Goal: Check status: Check status

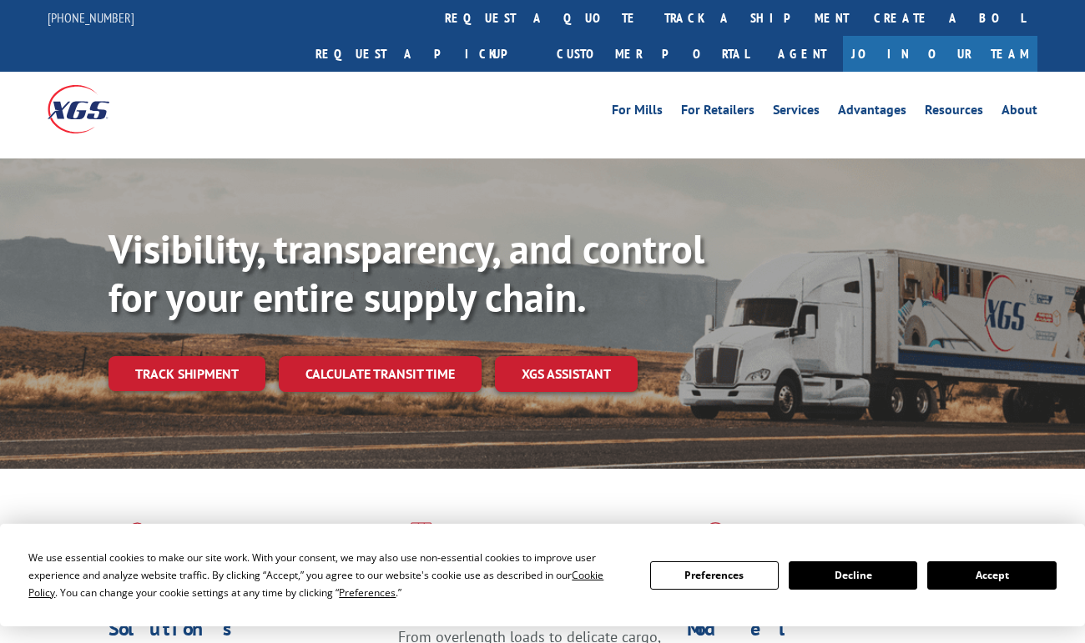
click at [190, 356] on link "Track shipment" at bounding box center [186, 373] width 157 height 35
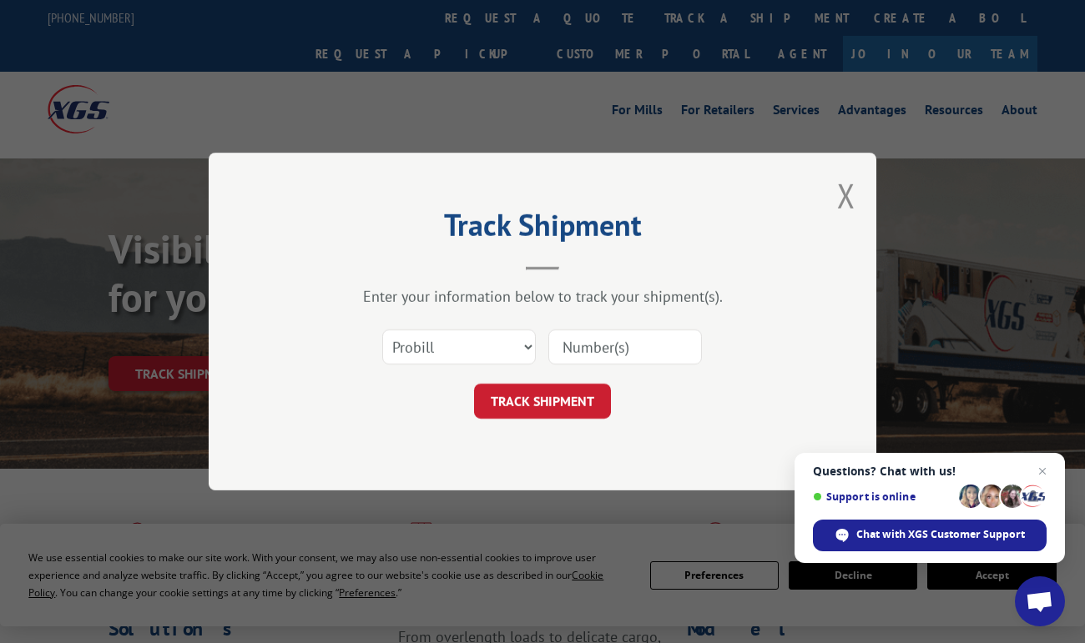
click at [591, 336] on input at bounding box center [625, 347] width 154 height 35
paste input "BX17925"
type input "BX17925"
click at [552, 399] on button "TRACK SHIPMENT" at bounding box center [542, 401] width 137 height 35
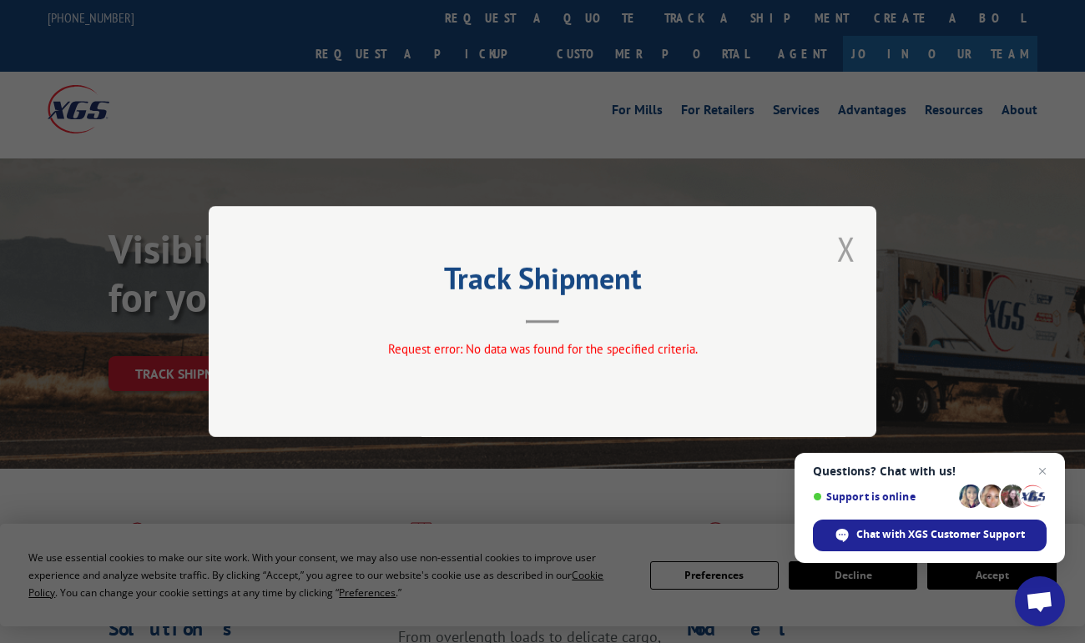
click at [844, 254] on button "Close modal" at bounding box center [846, 249] width 18 height 44
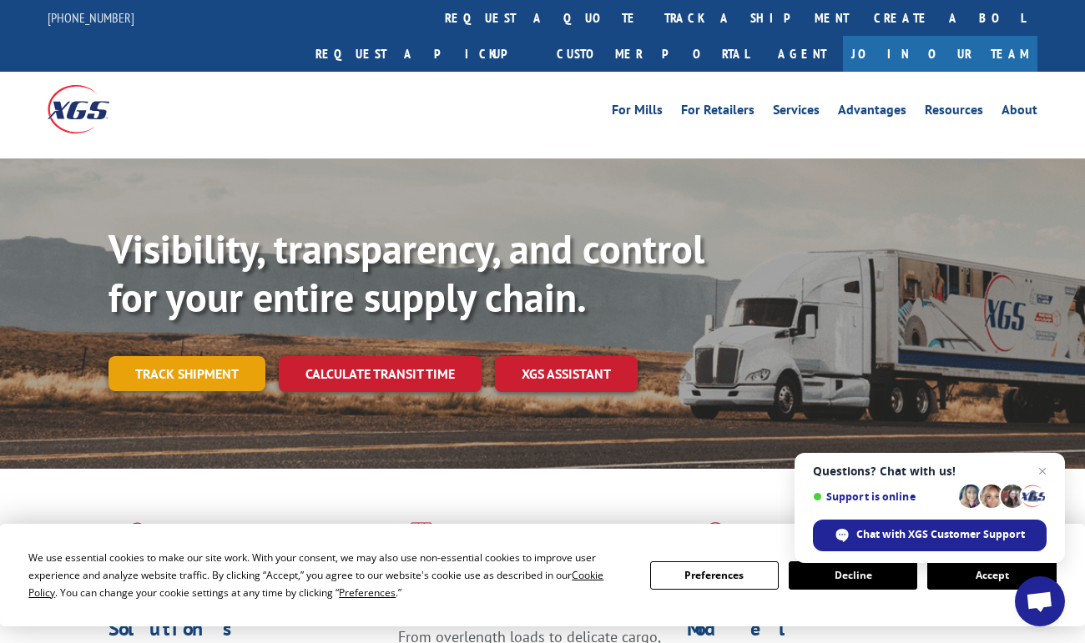
click at [214, 356] on link "Track shipment" at bounding box center [186, 373] width 157 height 35
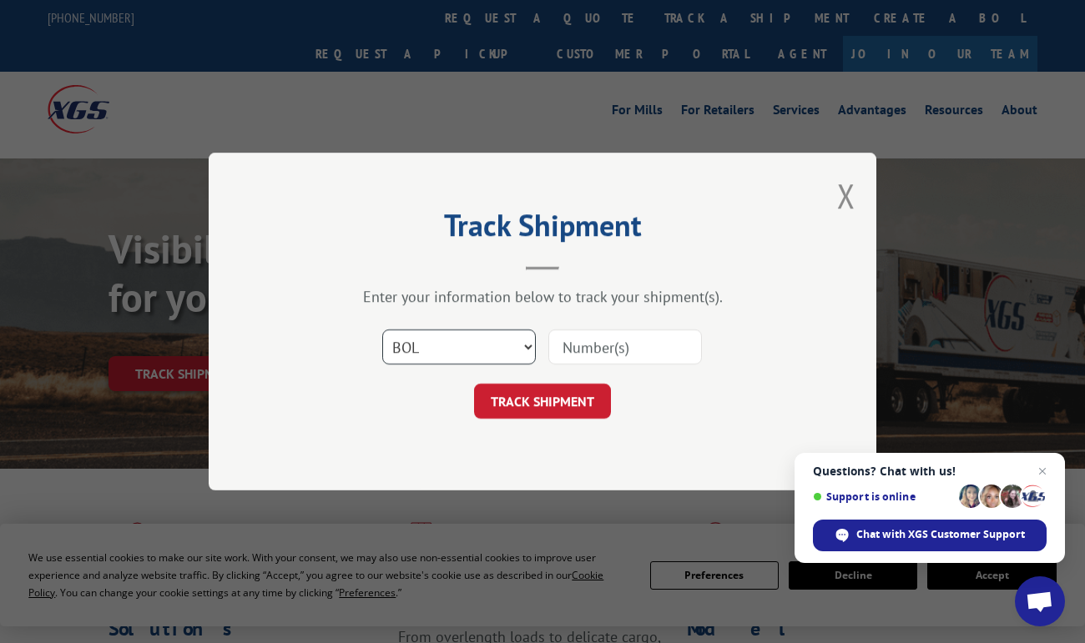
click option "BOL" at bounding box center [0, 0] width 0 height 0
select select "po"
click option "PO" at bounding box center [0, 0] width 0 height 0
click at [590, 353] on input at bounding box center [625, 347] width 154 height 35
paste input "BX17925"
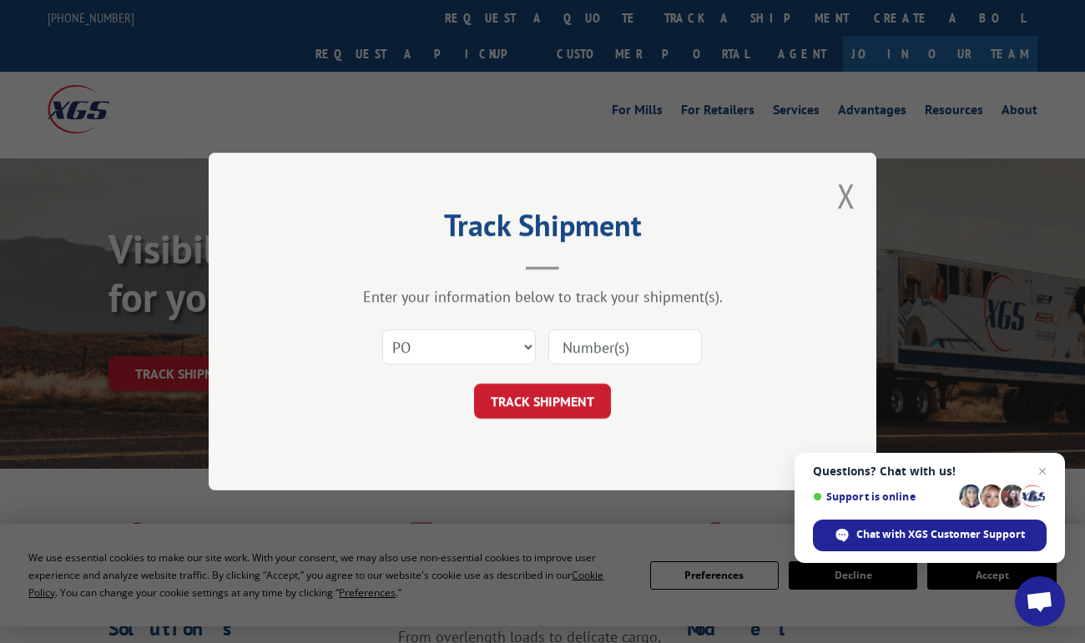
type input "BX17925"
click button "TRACK SHIPMENT" at bounding box center [542, 401] width 137 height 35
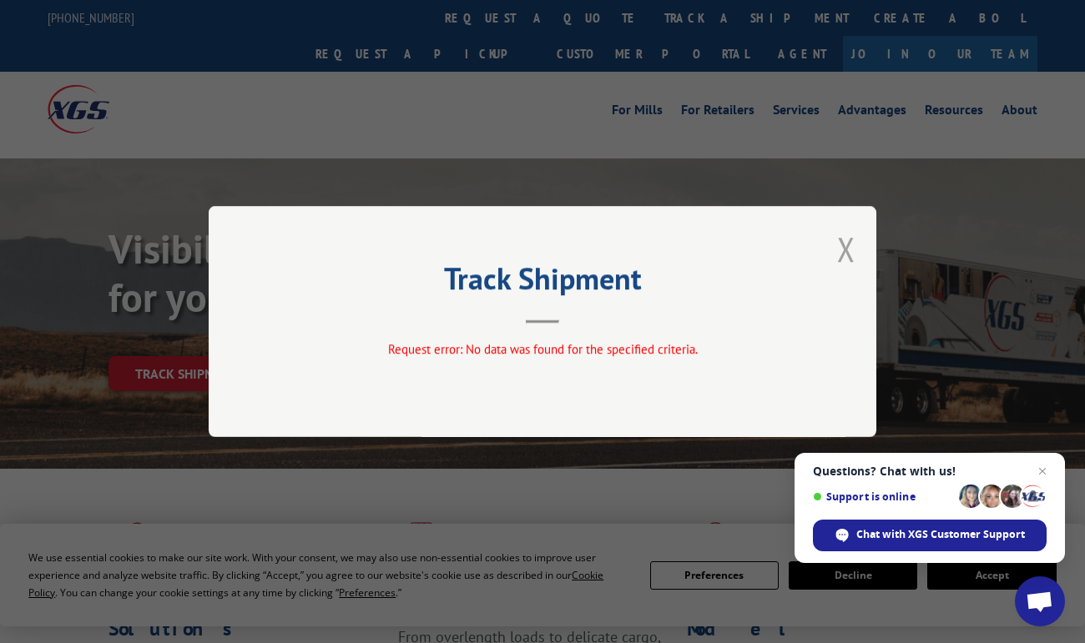
click at [849, 254] on button "Close modal" at bounding box center [846, 249] width 18 height 44
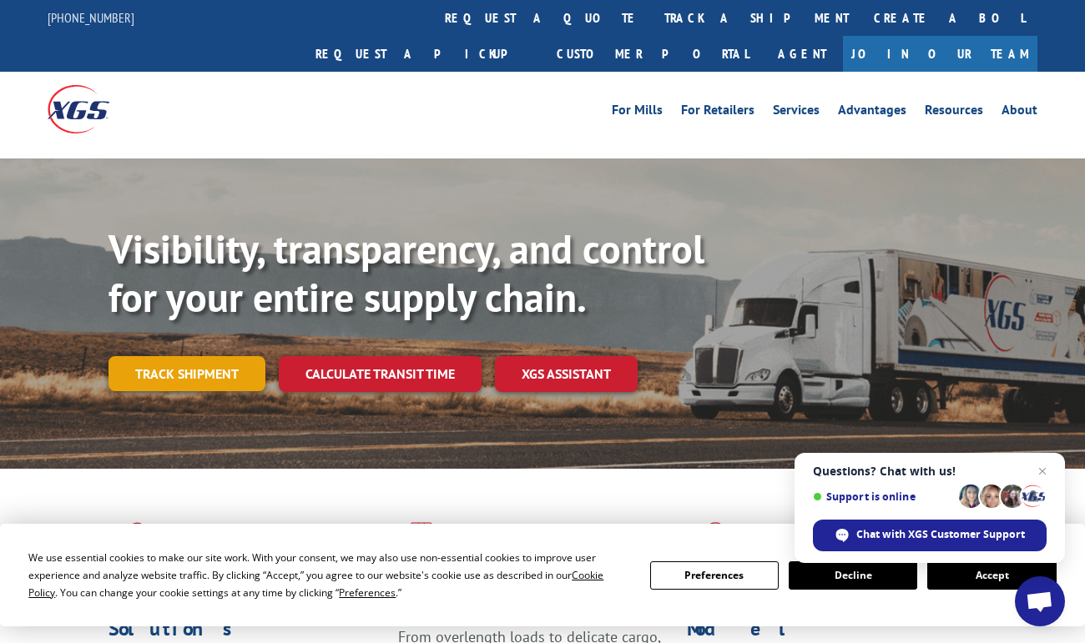
click at [202, 356] on link "Track shipment" at bounding box center [186, 373] width 157 height 35
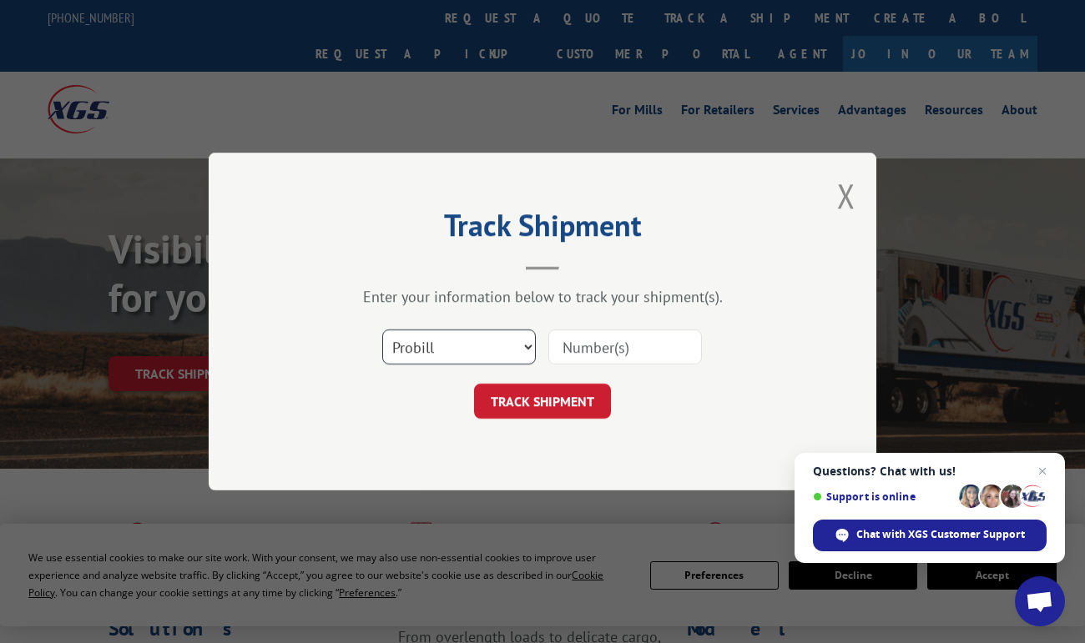
select select "bol"
click option "BOL" at bounding box center [0, 0] width 0 height 0
click at [612, 343] on input at bounding box center [625, 347] width 154 height 35
paste input "BX17925"
type input "BX17925"
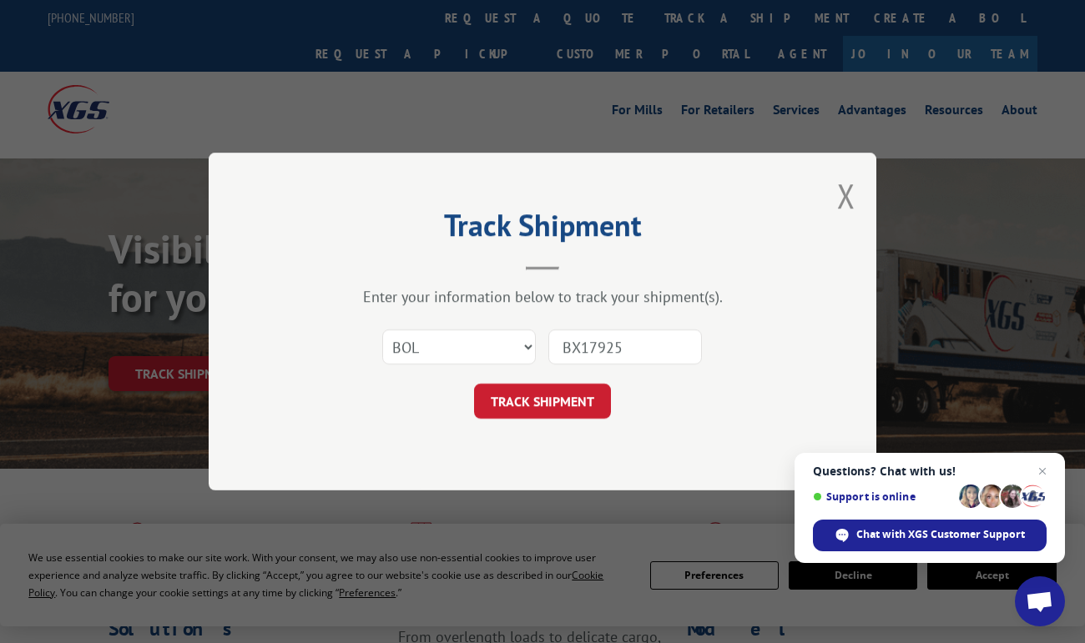
click button "TRACK SHIPMENT" at bounding box center [542, 401] width 137 height 35
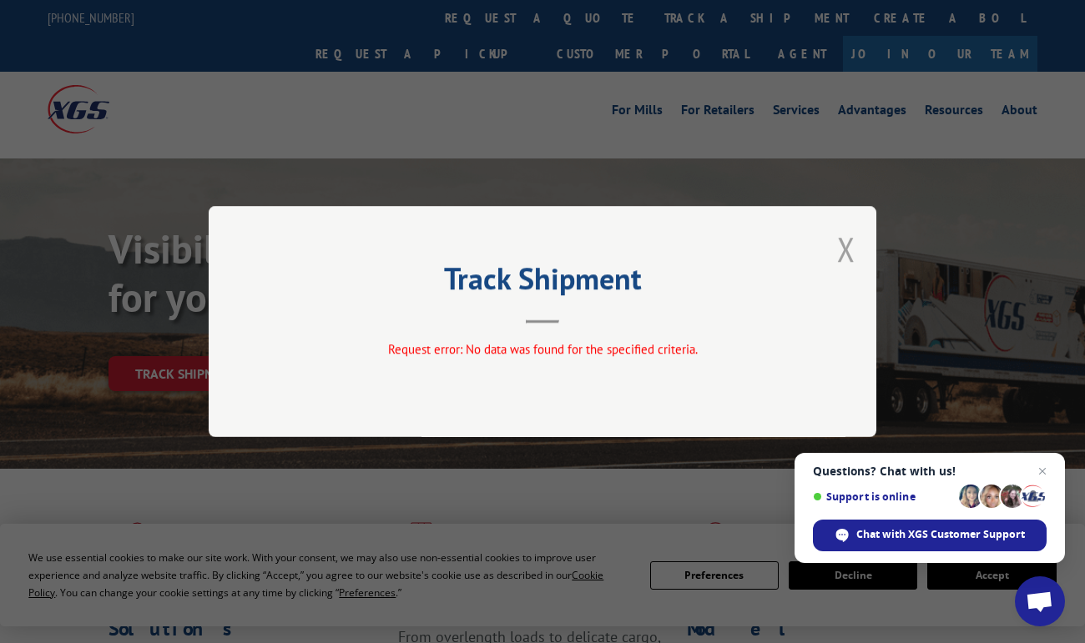
click at [852, 244] on button "Close modal" at bounding box center [846, 249] width 18 height 44
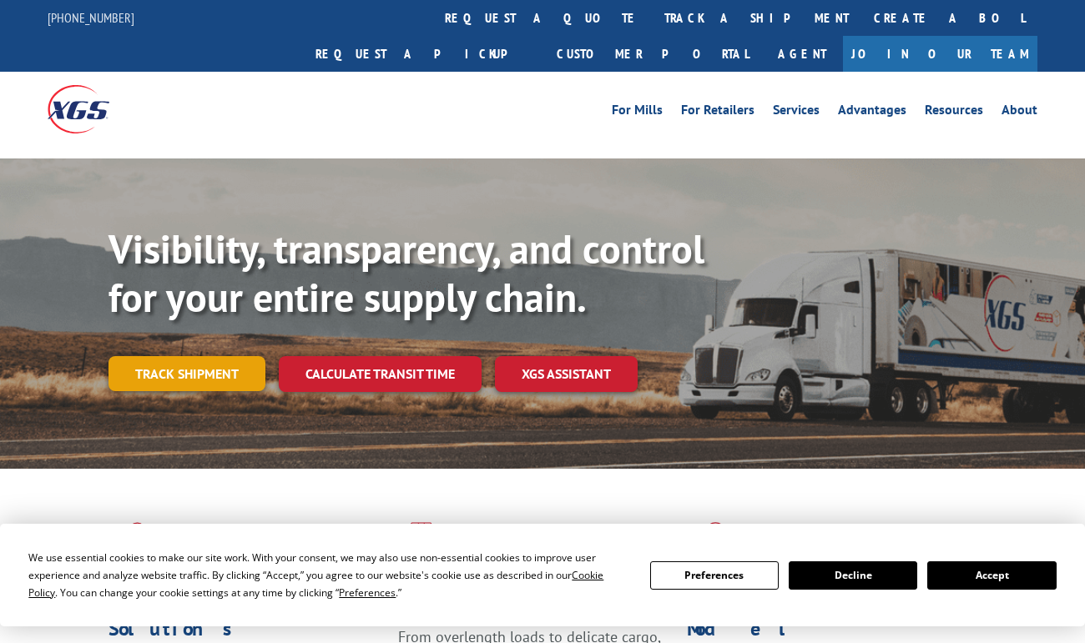
click at [200, 356] on link "Track shipment" at bounding box center [186, 373] width 157 height 35
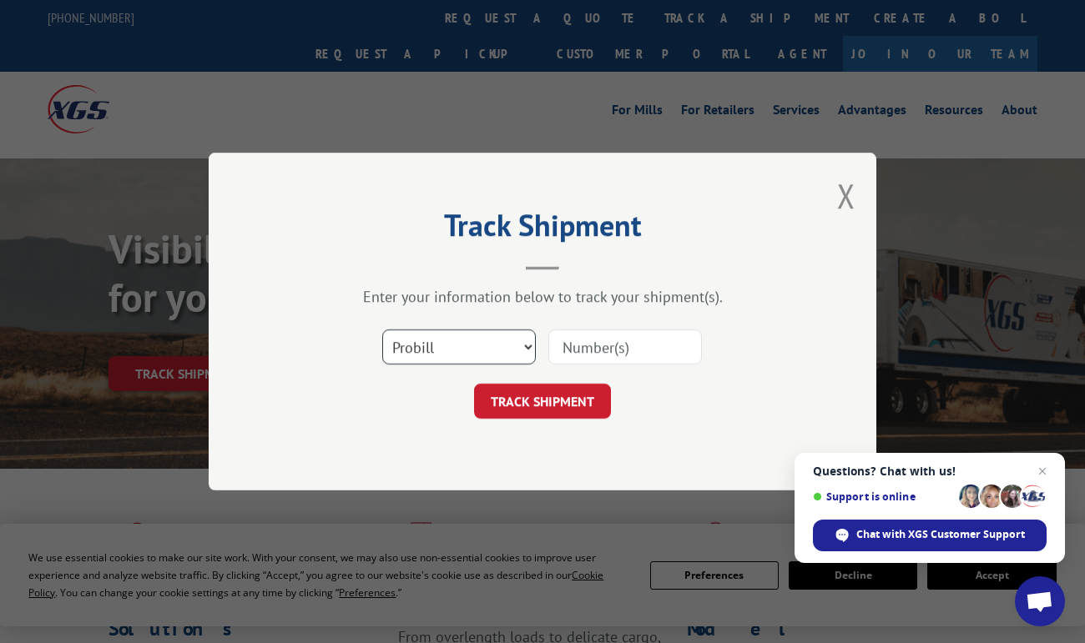
select select "po"
click option "PO" at bounding box center [0, 0] width 0 height 0
click at [615, 337] on input at bounding box center [625, 347] width 154 height 35
click at [597, 348] on input at bounding box center [625, 347] width 154 height 35
type input "1053538"
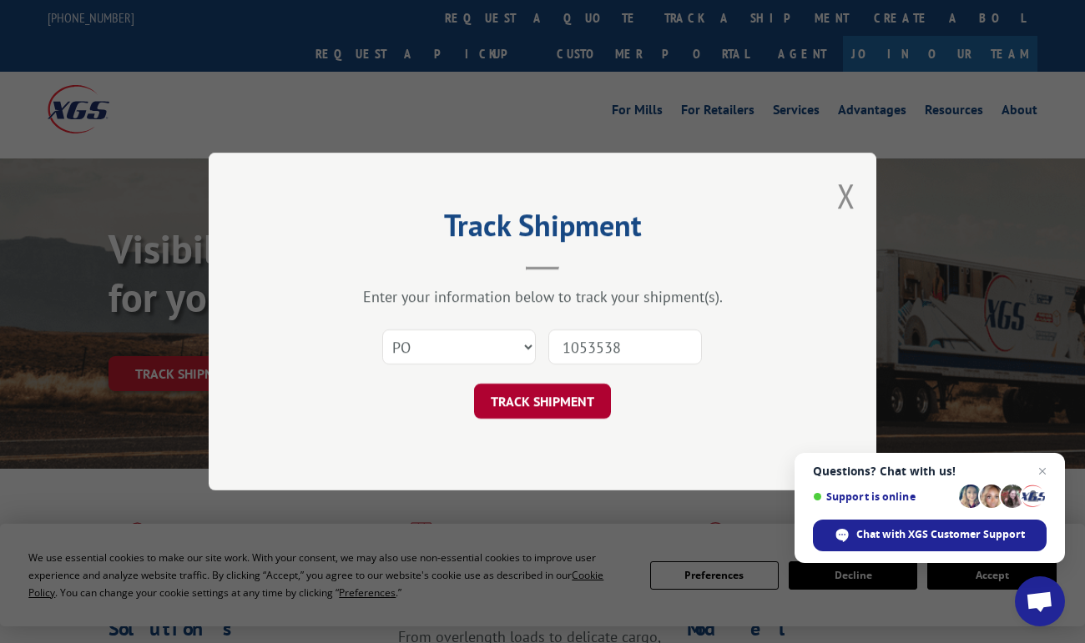
click at [533, 397] on button "TRACK SHIPMENT" at bounding box center [542, 401] width 137 height 35
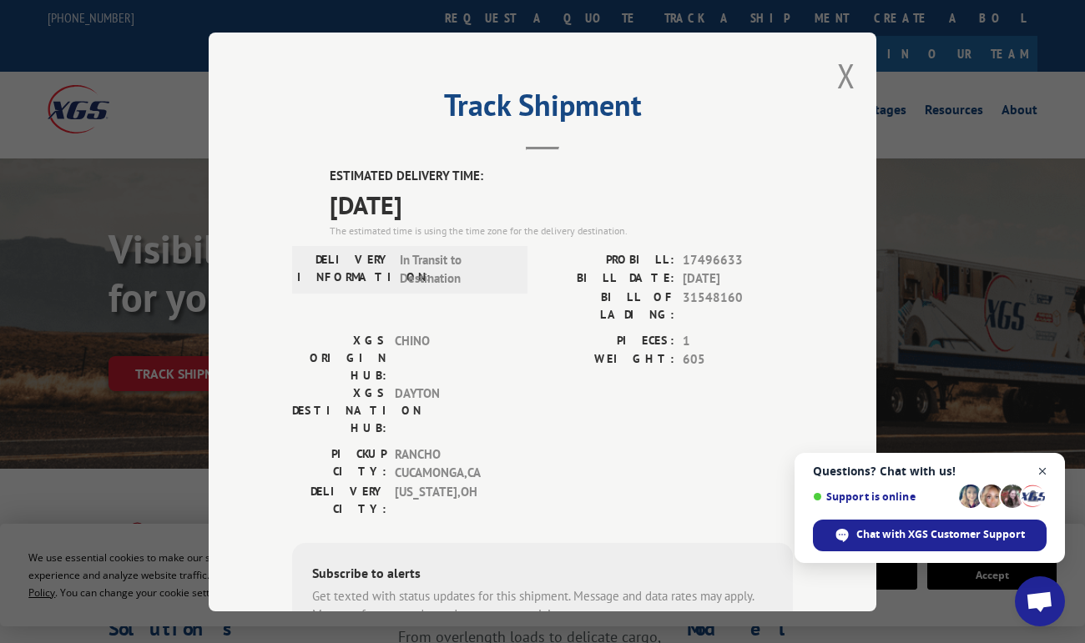
click at [1040, 471] on span "Close chat" at bounding box center [1042, 471] width 21 height 21
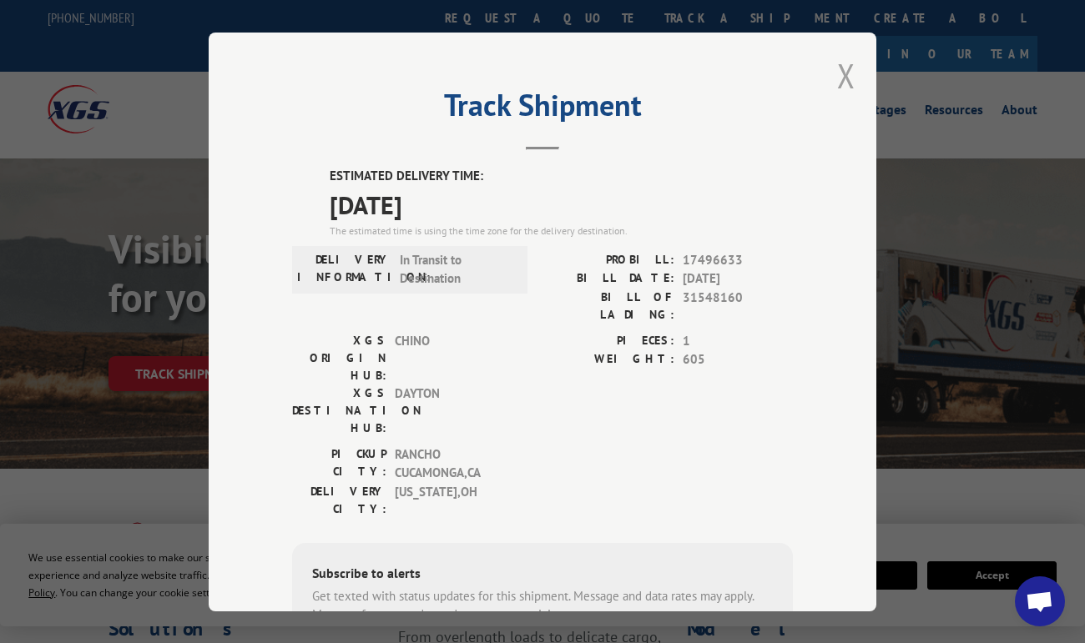
click at [837, 76] on button "Close modal" at bounding box center [846, 75] width 18 height 44
